Goal: Information Seeking & Learning: Learn about a topic

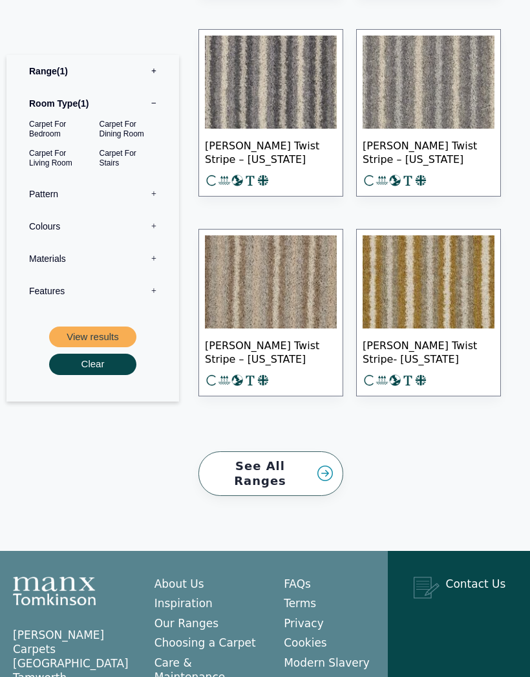
scroll to position [938, 0]
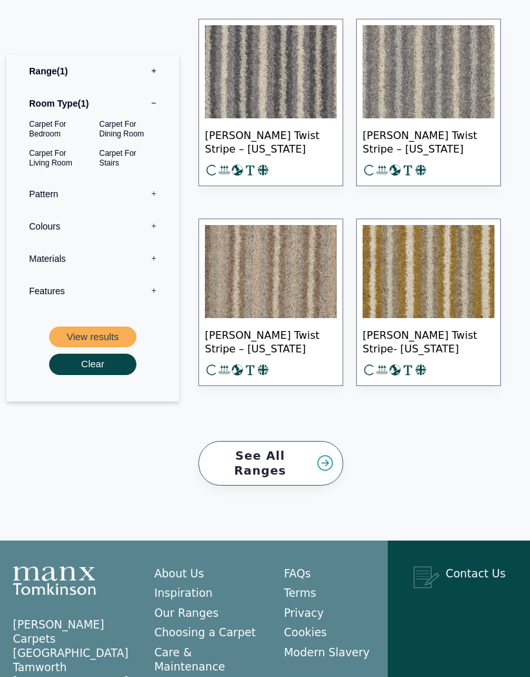
click at [440, 259] on img at bounding box center [429, 272] width 132 height 93
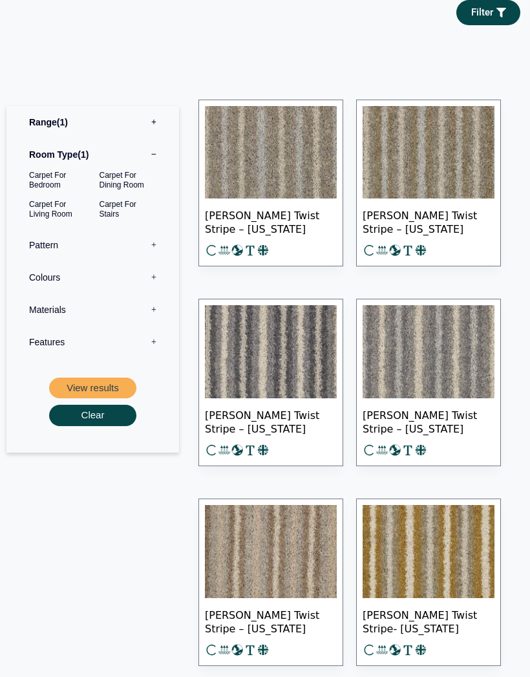
scroll to position [656, 0]
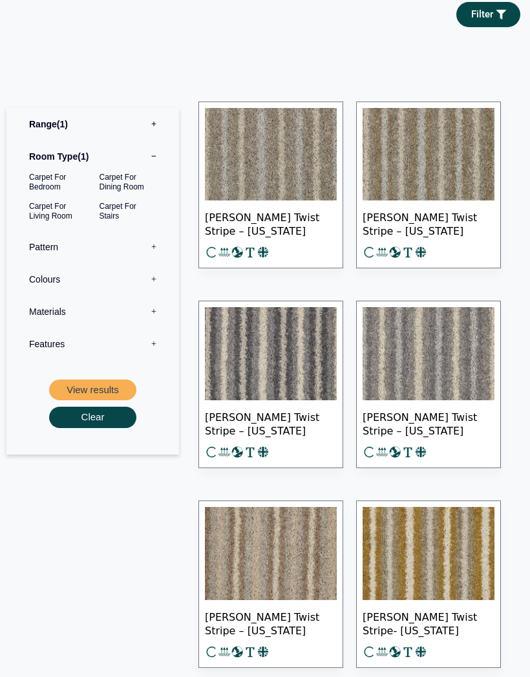
click at [278, 134] on img at bounding box center [271, 155] width 132 height 93
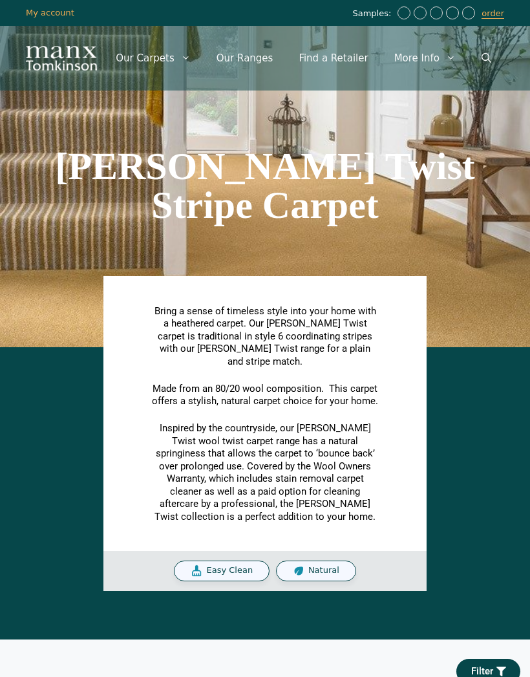
scroll to position [657, 0]
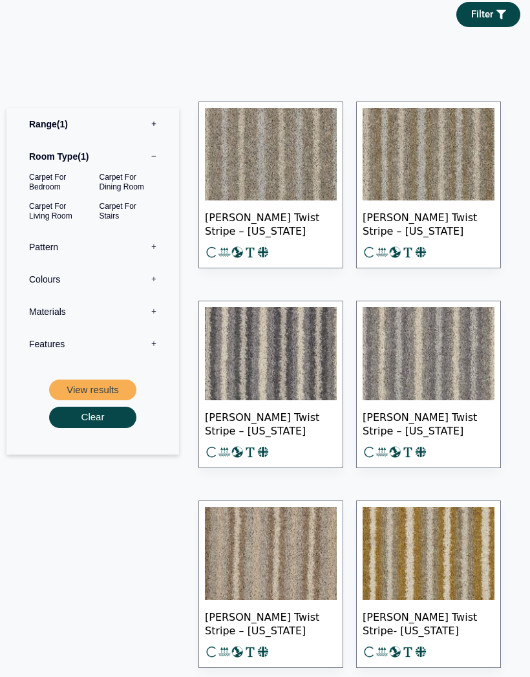
click at [287, 343] on img at bounding box center [271, 353] width 132 height 93
click at [293, 542] on img at bounding box center [271, 553] width 132 height 93
click at [465, 152] on img at bounding box center [429, 154] width 132 height 93
click at [297, 334] on img at bounding box center [271, 353] width 132 height 93
click at [462, 334] on img at bounding box center [429, 353] width 132 height 93
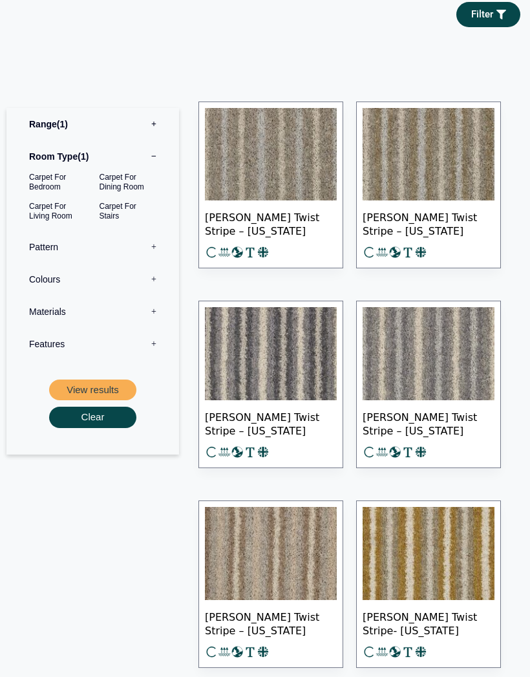
click at [297, 545] on img at bounding box center [271, 553] width 132 height 93
click at [159, 328] on label "Features 0" at bounding box center [92, 344] width 153 height 32
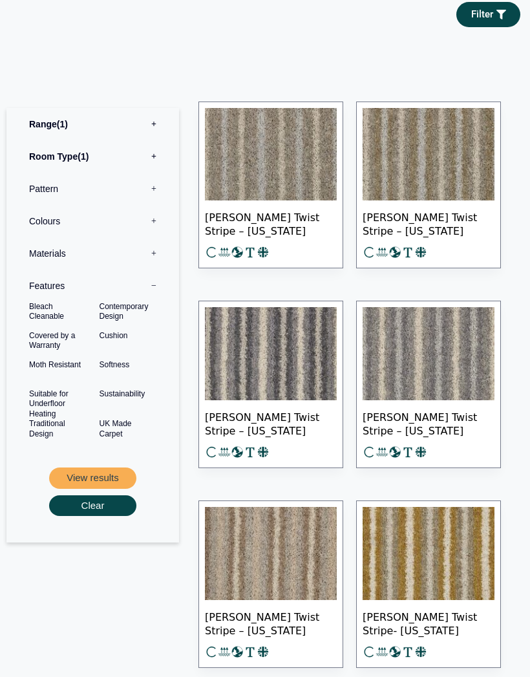
click at [111, 553] on div "Range 1 Bermuda Polypropylene Carpet Cadiz Wool Loop Carpet Calendar Trail Wool…" at bounding box center [92, 332] width 173 height 558
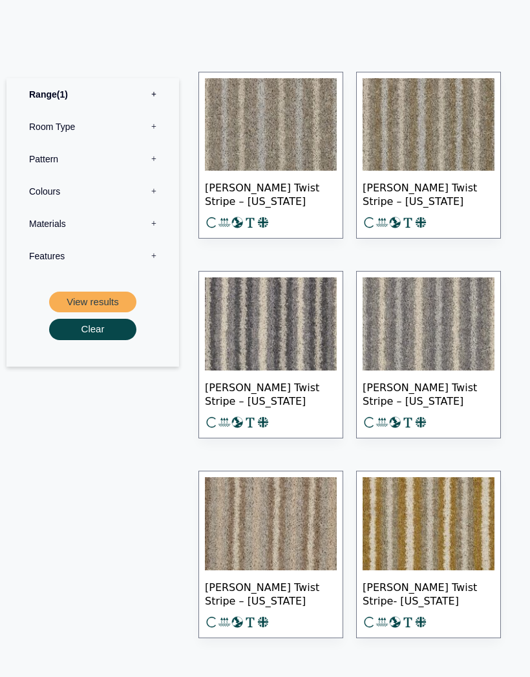
scroll to position [674, 0]
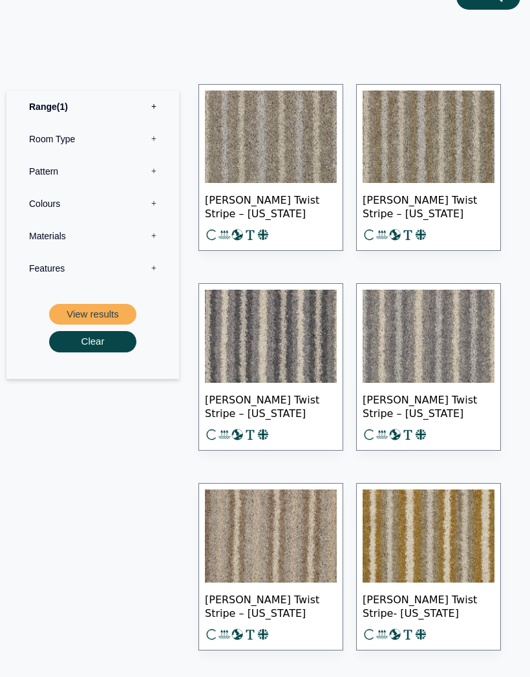
click at [148, 557] on div "Range 1 Bermuda Polypropylene Carpet Cadiz Wool Loop Carpet Calendar Trail Wool…" at bounding box center [93, 417] width 186 height 776
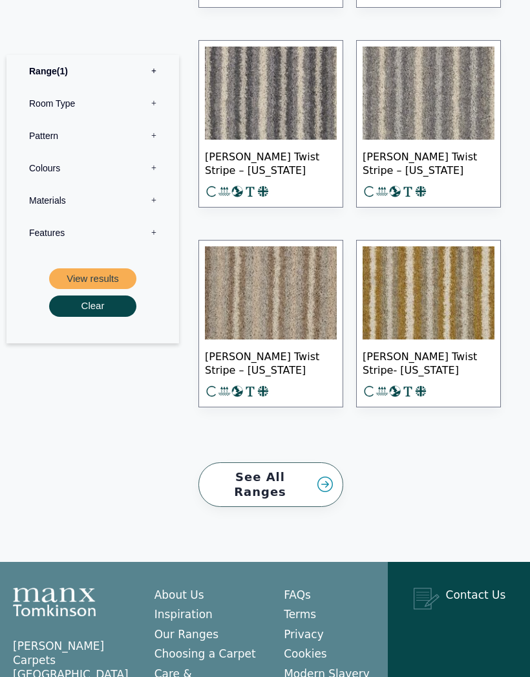
scroll to position [917, 0]
click at [281, 462] on link "See All Ranges" at bounding box center [270, 484] width 145 height 45
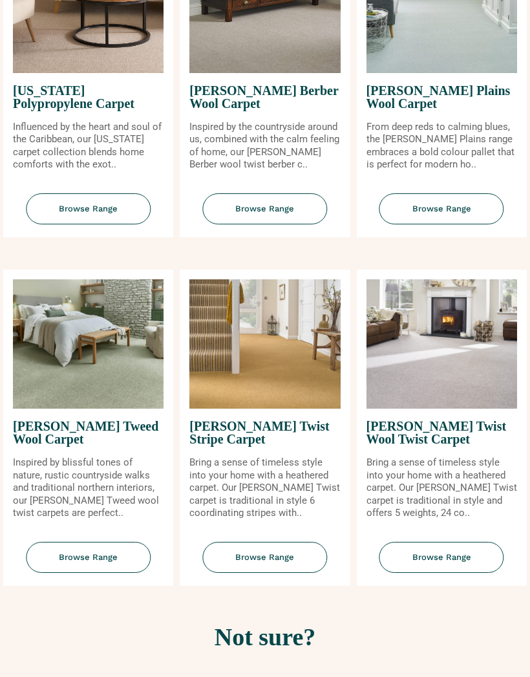
scroll to position [1721, 0]
click at [282, 573] on span "Browse Range" at bounding box center [264, 558] width 125 height 32
